Goal: Information Seeking & Learning: Find contact information

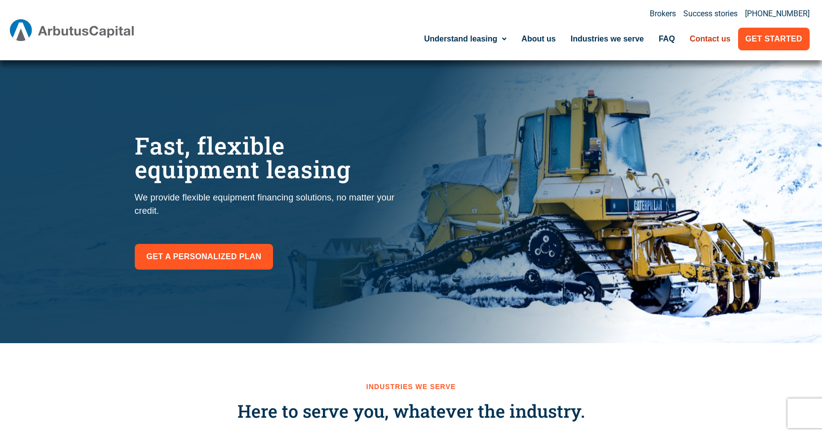
click at [704, 33] on link "Contact us" at bounding box center [710, 39] width 56 height 23
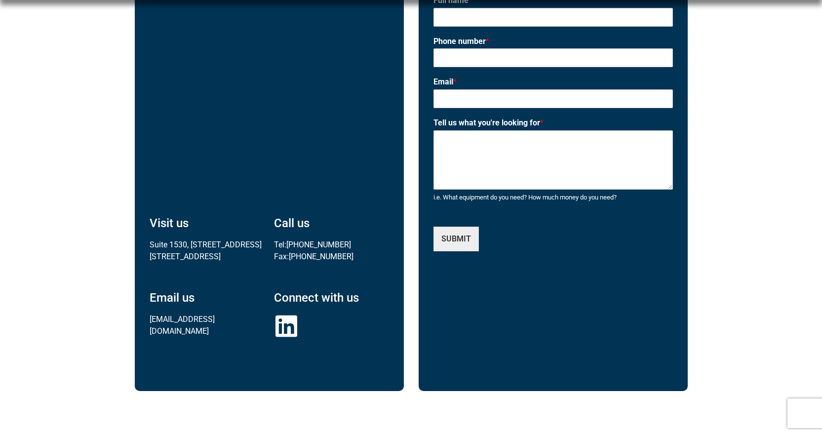
scroll to position [494, 0]
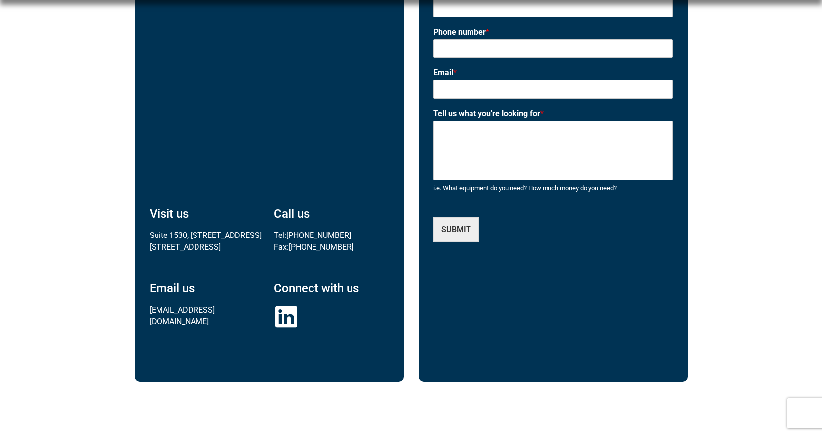
drag, startPoint x: 346, startPoint y: 213, endPoint x: 286, endPoint y: 209, distance: 59.8
click at [286, 230] on p "Tel: 604-662-7717 Fax: 604-662-3999" at bounding box center [331, 242] width 115 height 24
copy p "604-662-7717"
drag, startPoint x: 251, startPoint y: 288, endPoint x: 132, endPoint y: 289, distance: 119.0
click at [132, 289] on div "Vancouver, Canada Visit us Suite 1530, 355 Burrard St. Vancouver, BC V6C 2G8 Ca…" at bounding box center [411, 137] width 563 height 577
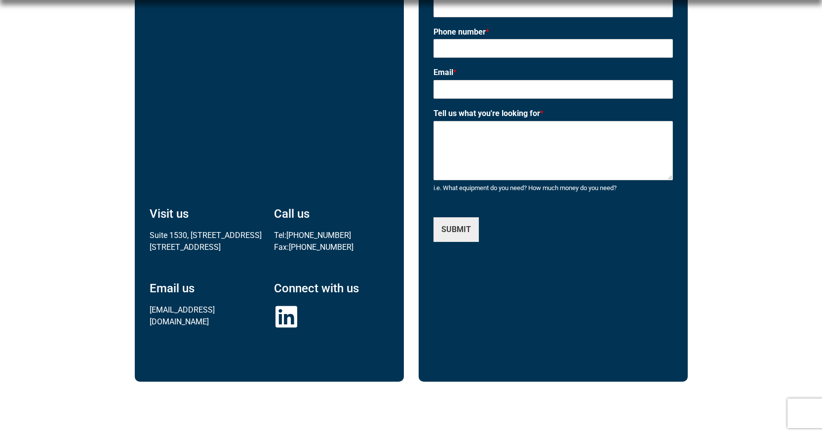
copy link "lease@arbutuscapital.com"
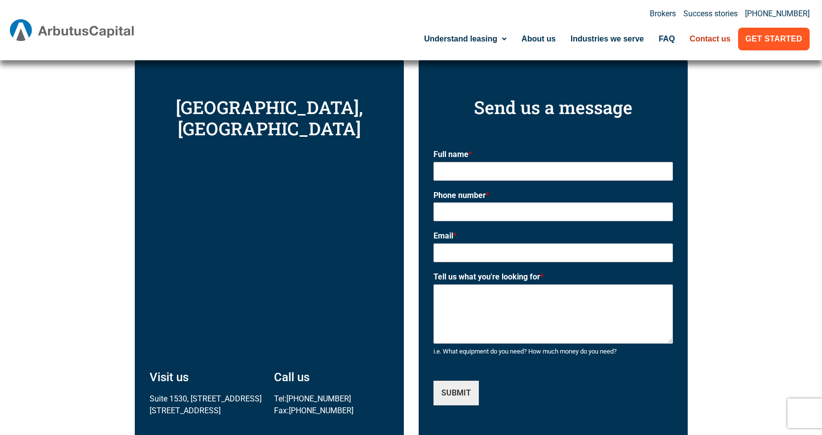
scroll to position [296, 0]
